Goal: Information Seeking & Learning: Understand process/instructions

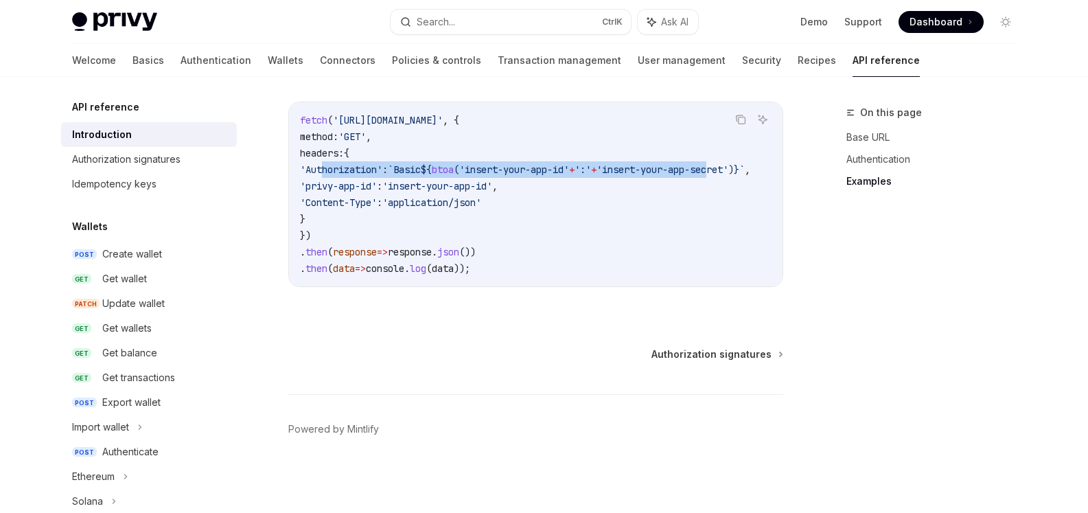
scroll to position [0, 81]
drag, startPoint x: 321, startPoint y: 161, endPoint x: 794, endPoint y: 171, distance: 472.9
copy span "'Authorization' : `Basic ${ btoa ( 'insert-your-app-id' + ':' + 'insert-your-ap…"
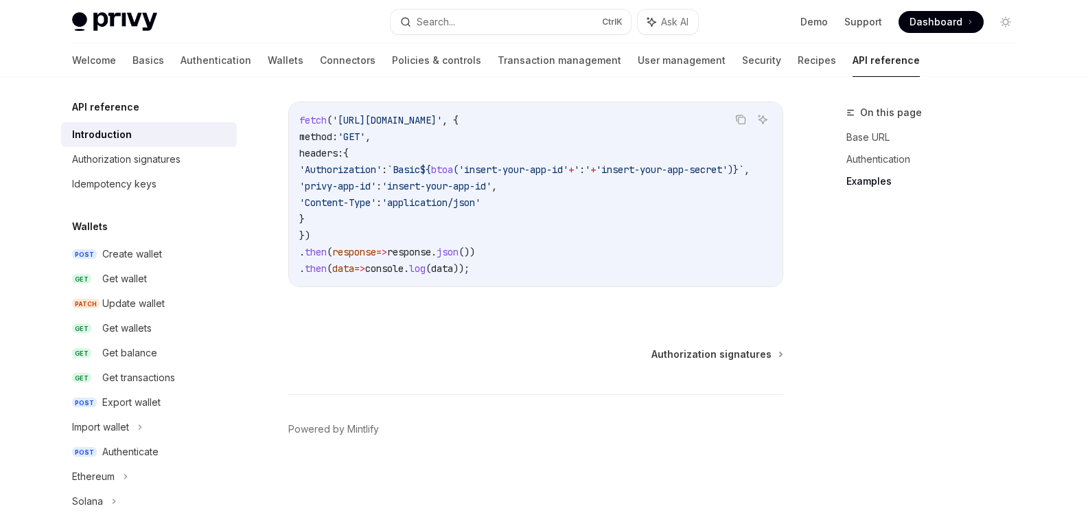
click at [506, 250] on code "fetch ( '[URL][DOMAIN_NAME]' , { method: 'GET' , headers: { 'Authorization' : `…" at bounding box center [540, 194] width 483 height 165
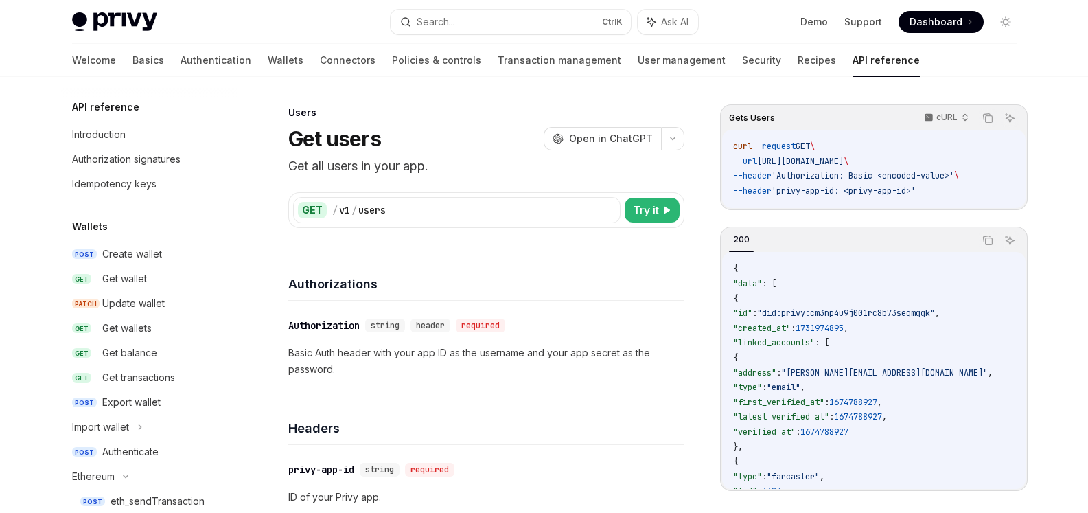
scroll to position [549, 0]
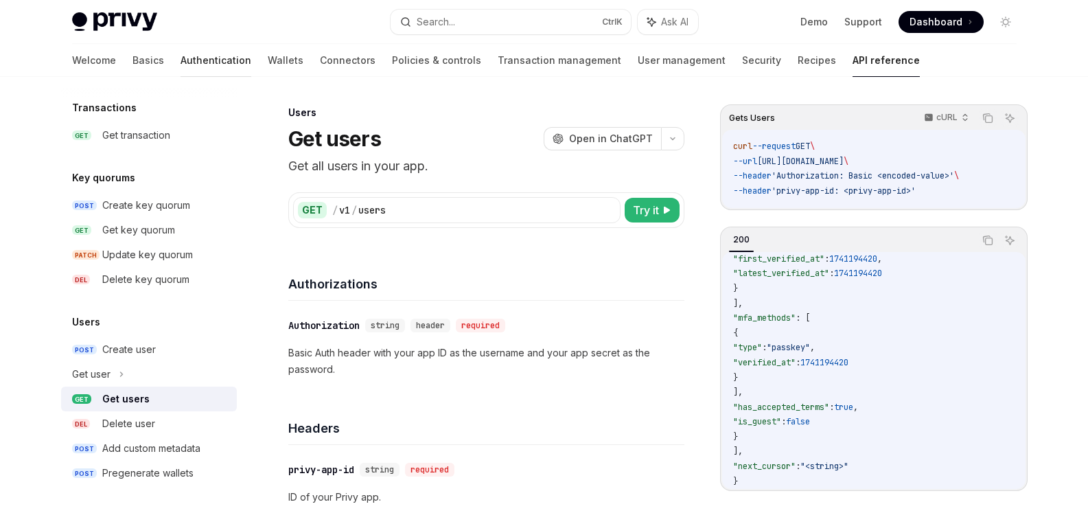
click at [183, 54] on link "Authentication" at bounding box center [215, 60] width 71 height 33
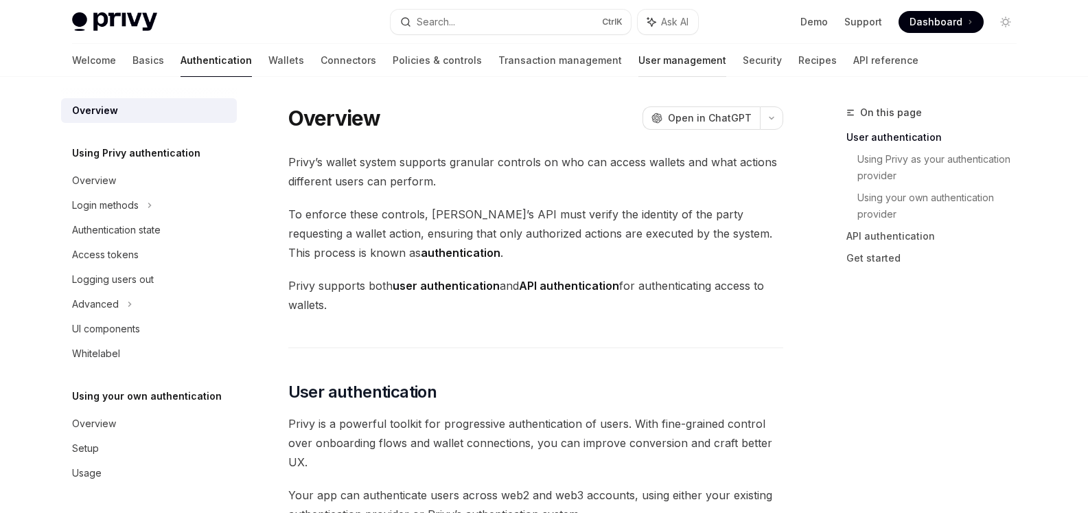
click at [638, 60] on link "User management" at bounding box center [682, 60] width 88 height 33
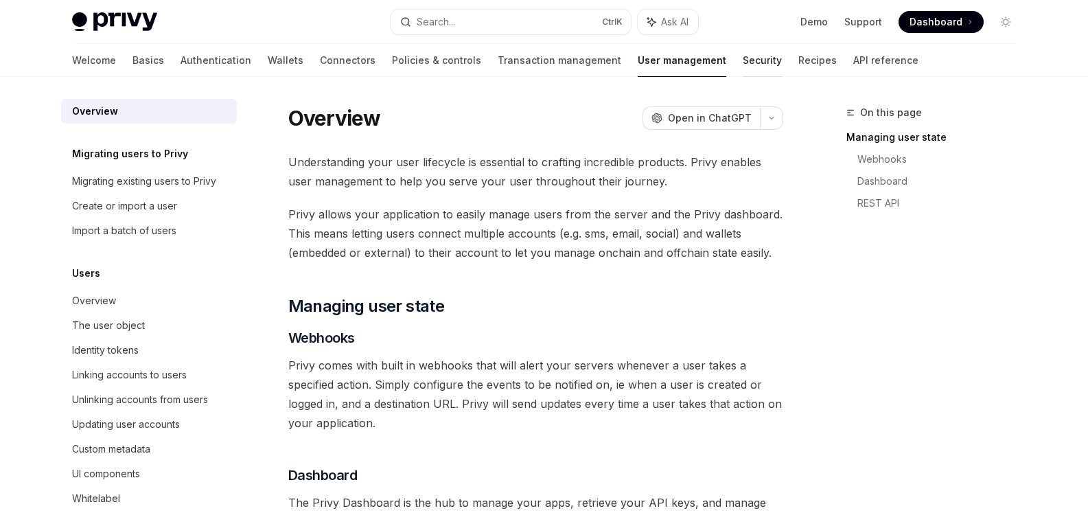
click at [742, 60] on link "Security" at bounding box center [761, 60] width 39 height 33
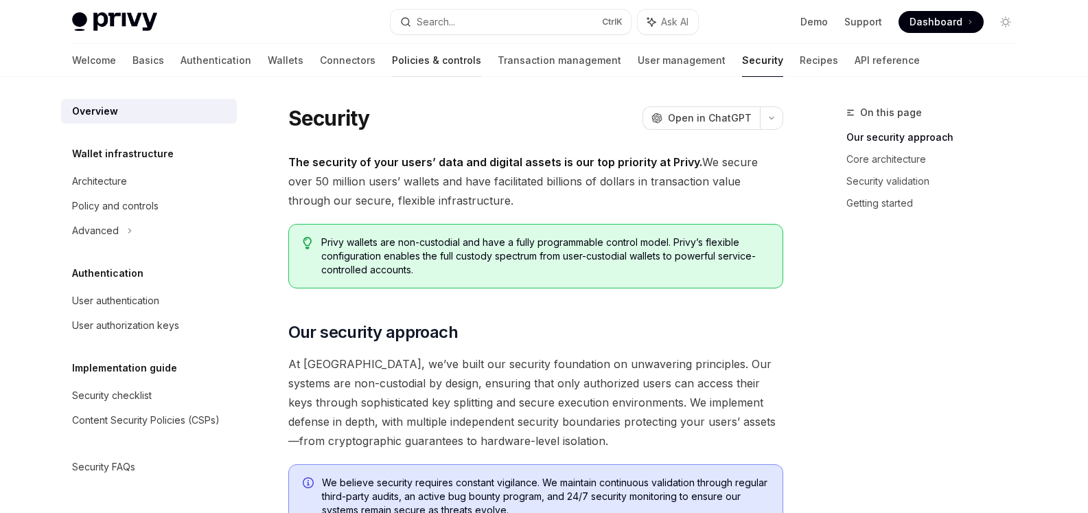
click at [392, 58] on link "Policies & controls" at bounding box center [436, 60] width 89 height 33
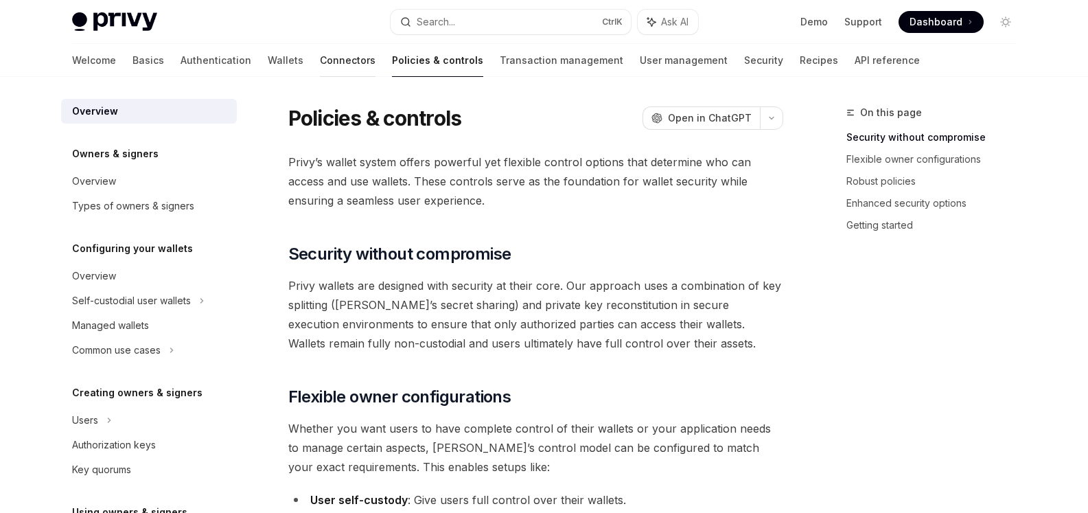
click at [320, 65] on link "Connectors" at bounding box center [348, 60] width 56 height 33
type textarea "*"
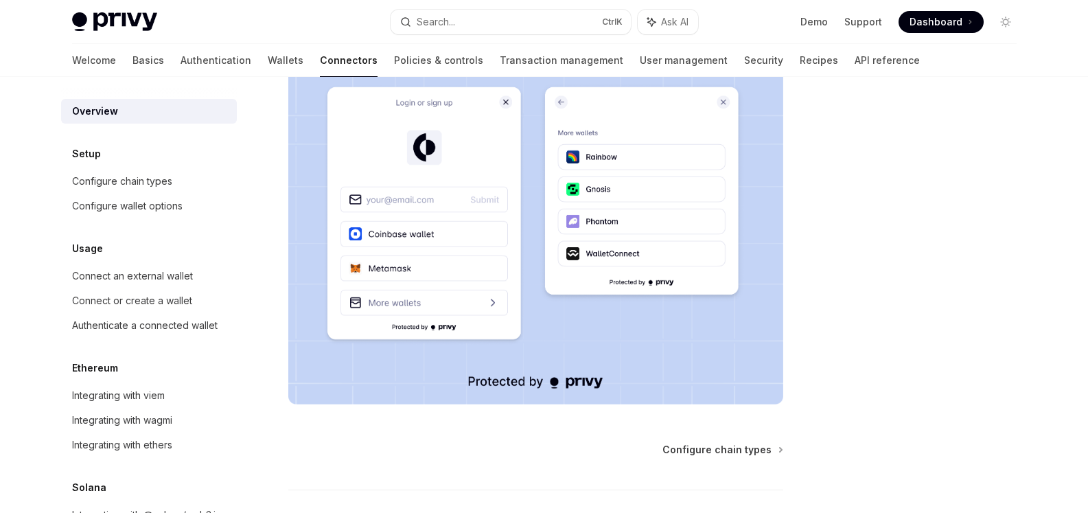
scroll to position [298, 0]
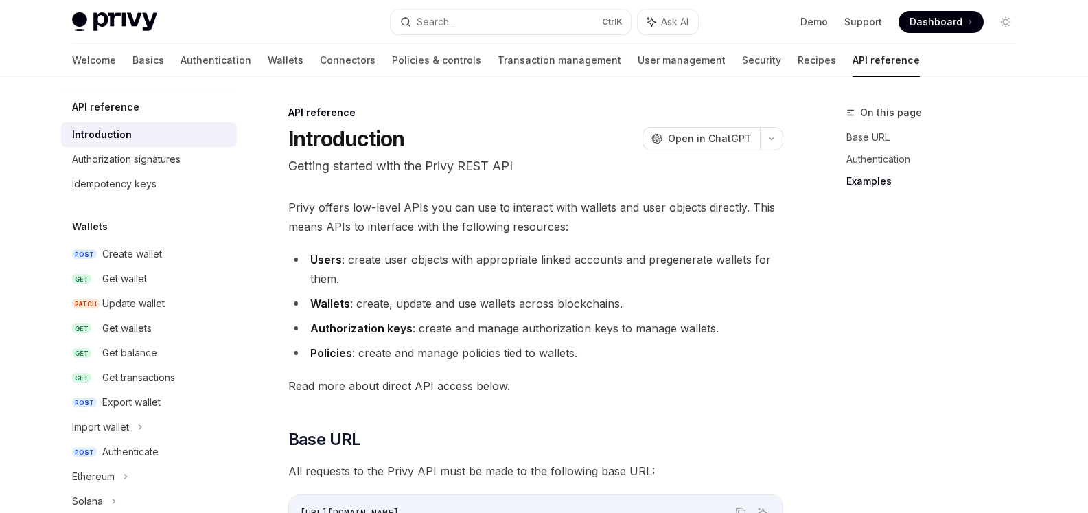
scroll to position [945, 0]
